Goal: Task Accomplishment & Management: Use online tool/utility

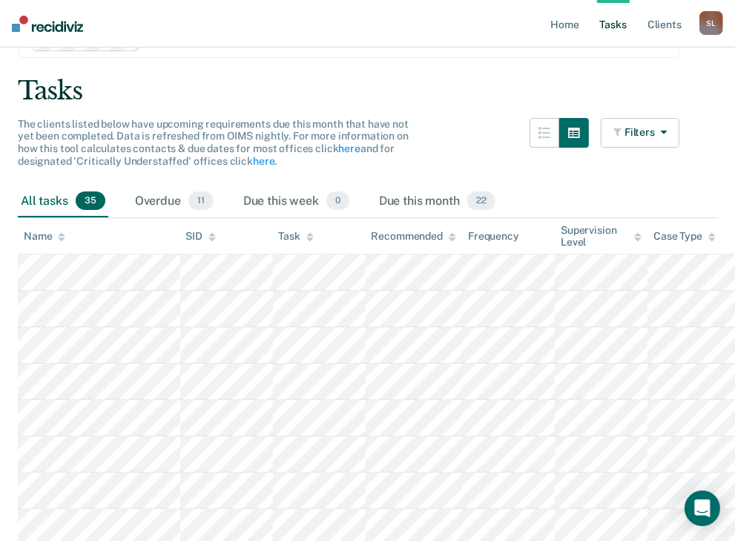
scroll to position [119, 0]
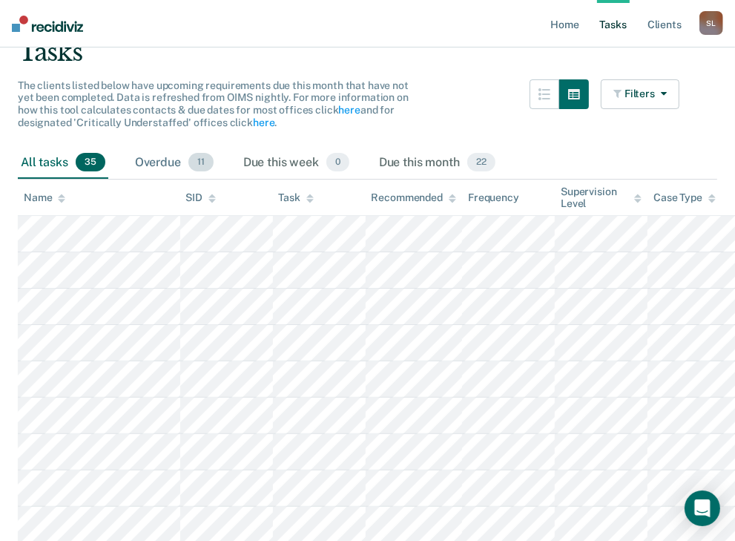
click at [156, 159] on div "Overdue 11" at bounding box center [174, 163] width 85 height 33
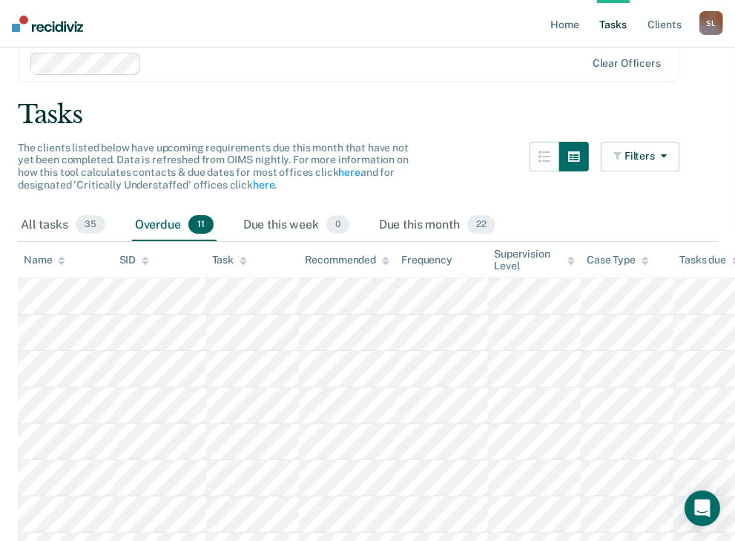
scroll to position [15, 0]
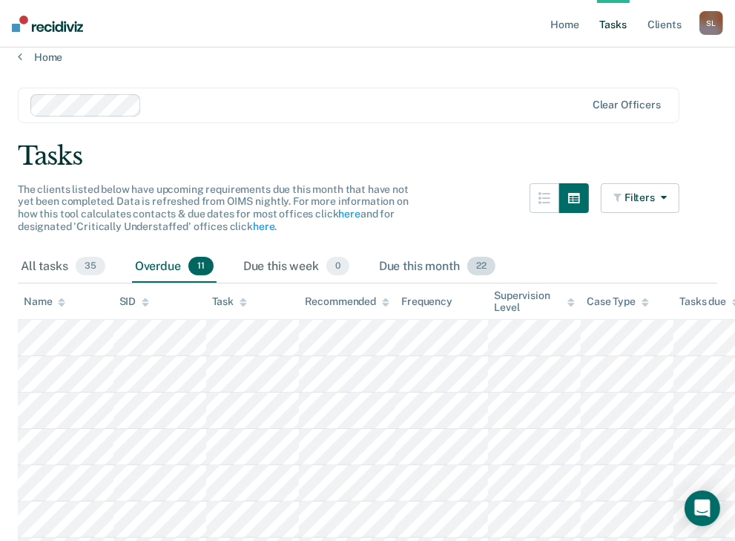
click at [439, 258] on div "Due this month 22" at bounding box center [437, 267] width 122 height 33
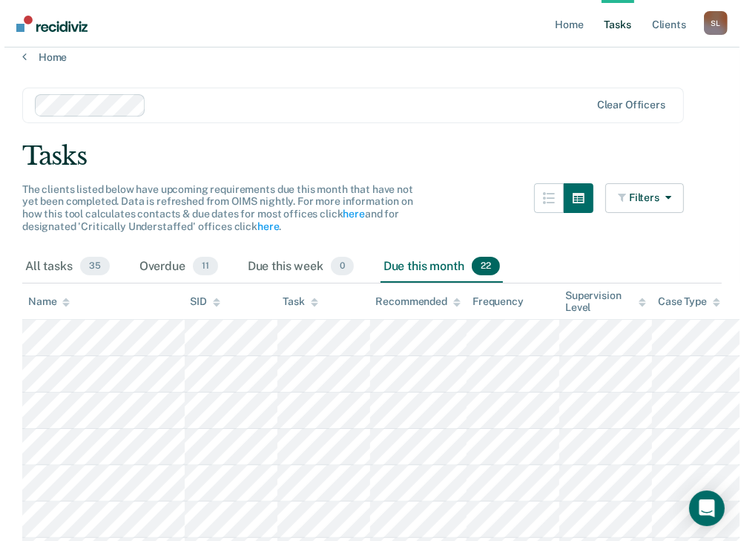
scroll to position [0, 0]
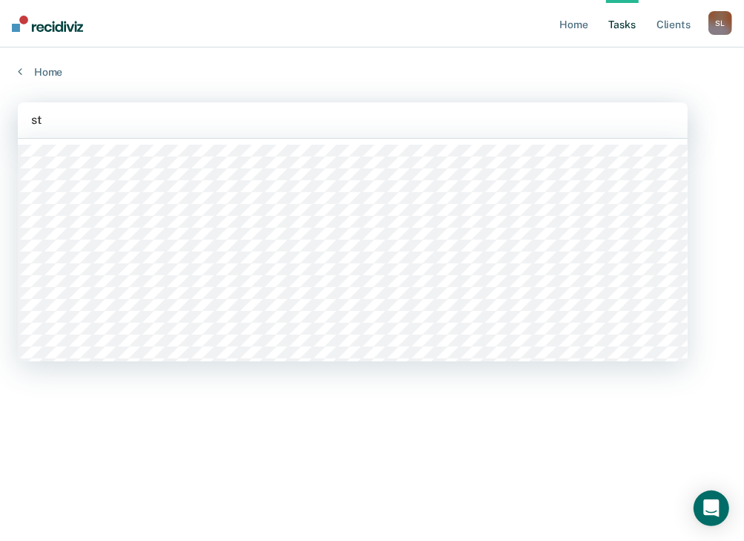
type input "ste"
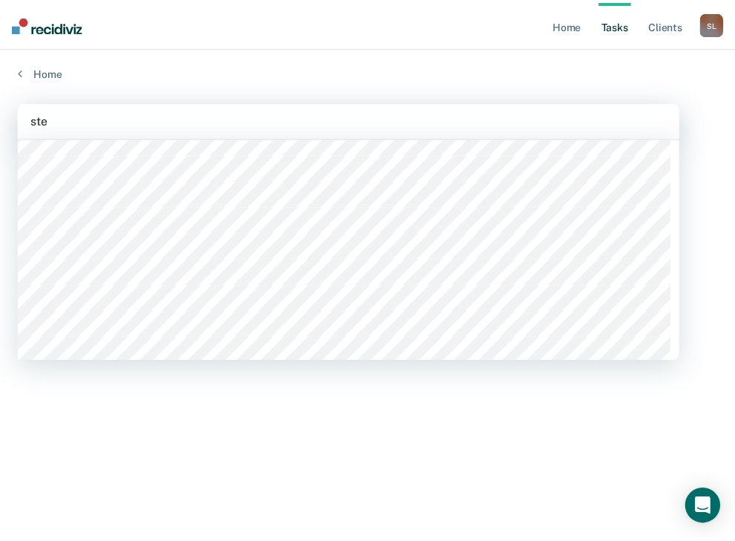
scroll to position [237, 0]
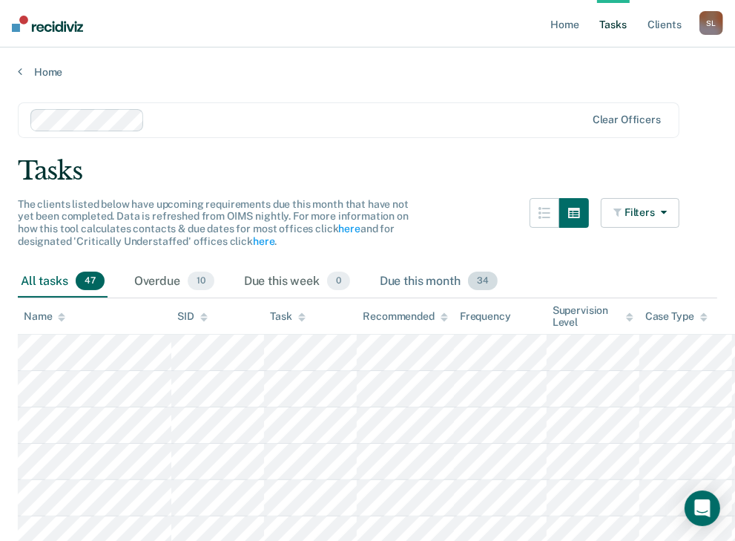
click at [410, 274] on div "Due this month 34" at bounding box center [439, 281] width 124 height 33
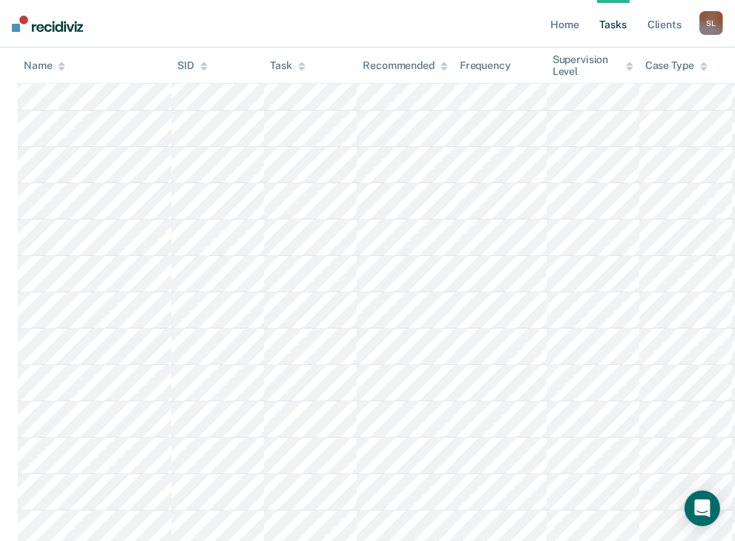
scroll to position [119, 0]
